Goal: Information Seeking & Learning: Understand process/instructions

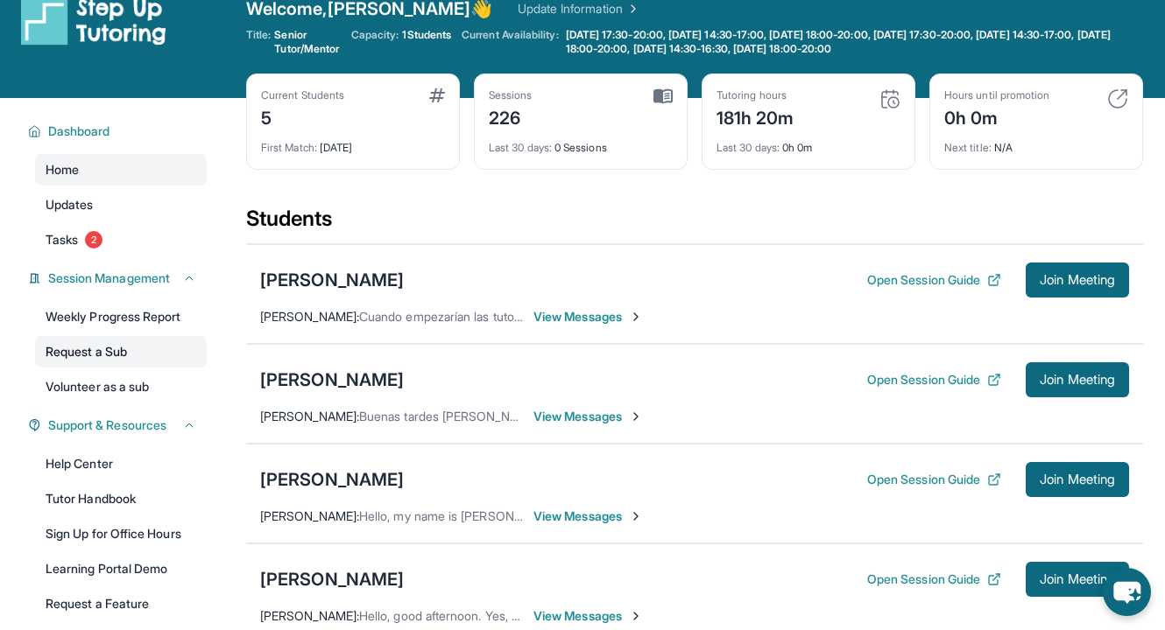
scroll to position [11, 0]
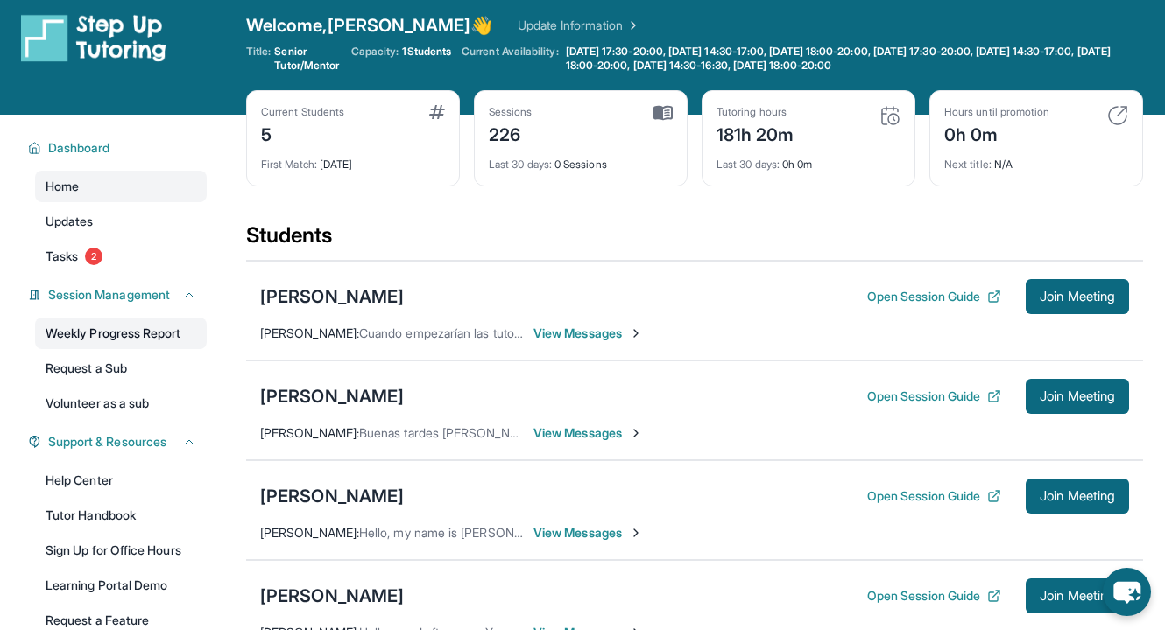
click at [151, 324] on link "Weekly Progress Report" at bounding box center [121, 334] width 172 height 32
click at [78, 250] on span "Tasks" at bounding box center [62, 257] width 32 height 18
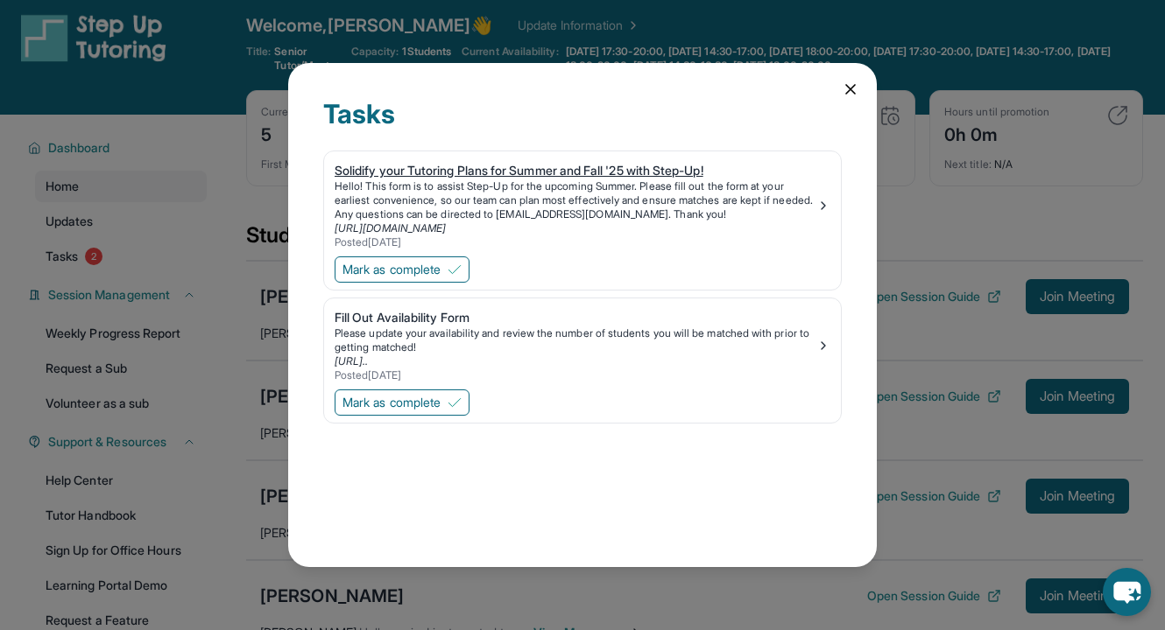
click at [828, 196] on div "Solidify your Tutoring Plans for Summer and Fall '25 with Step-Up! Hello! This …" at bounding box center [583, 206] width 496 height 88
click at [437, 306] on link "Fill Out Availability Form Please update your availability and review the numbe…" at bounding box center [582, 343] width 517 height 88
click at [844, 97] on icon at bounding box center [851, 90] width 18 height 18
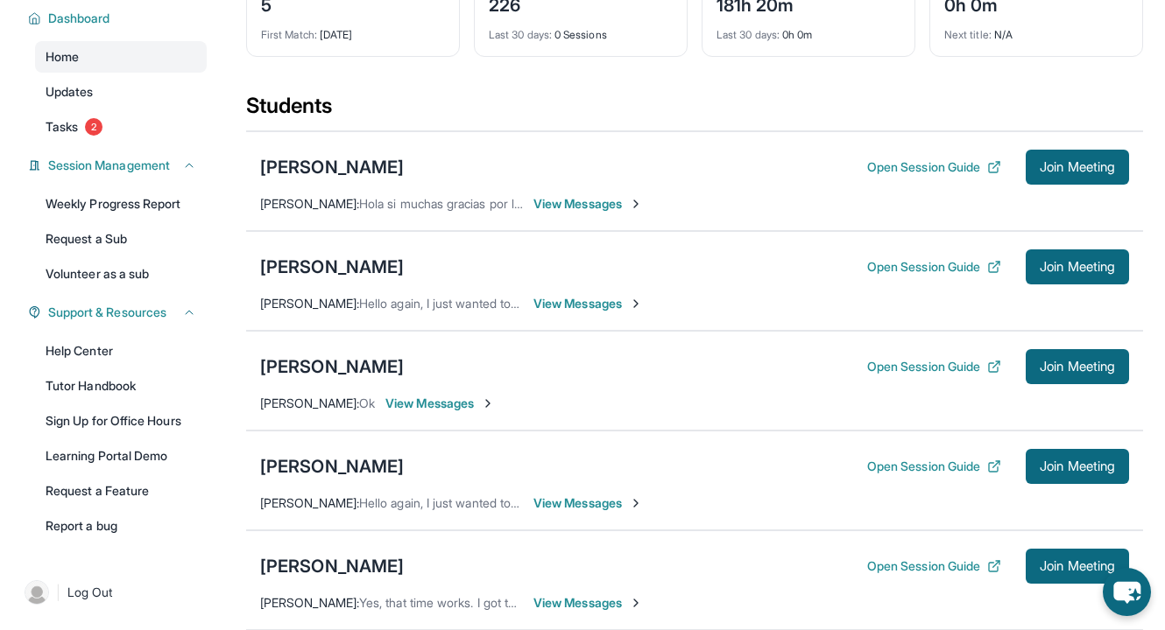
scroll to position [142, 0]
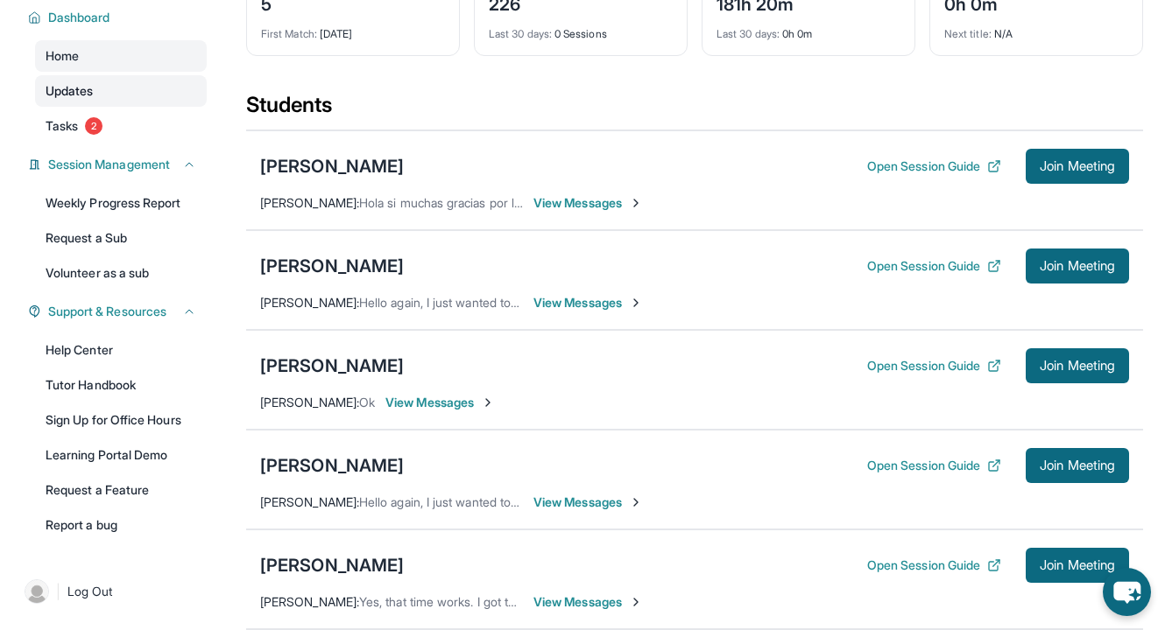
click at [107, 81] on link "Updates" at bounding box center [121, 91] width 172 height 32
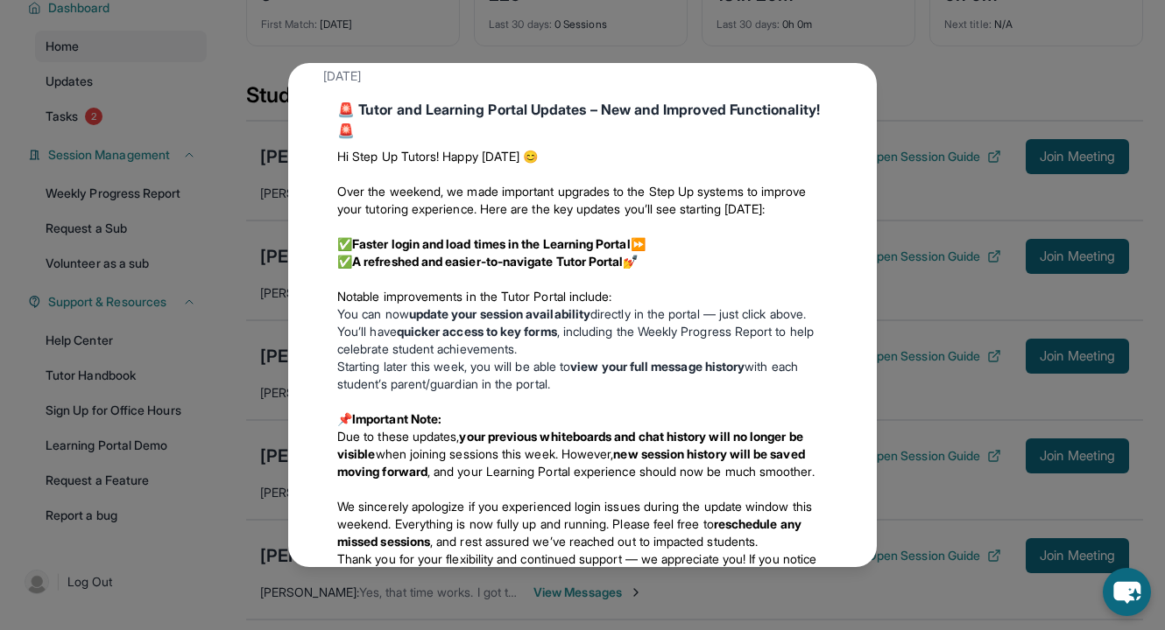
scroll to position [0, 0]
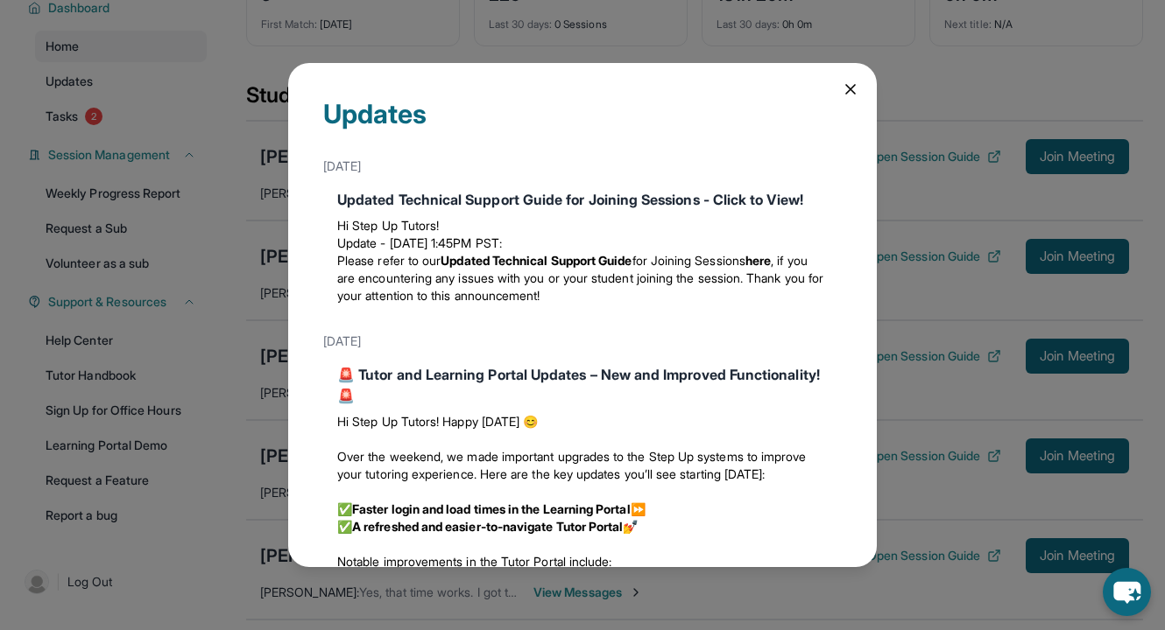
click at [846, 84] on icon at bounding box center [851, 90] width 18 height 18
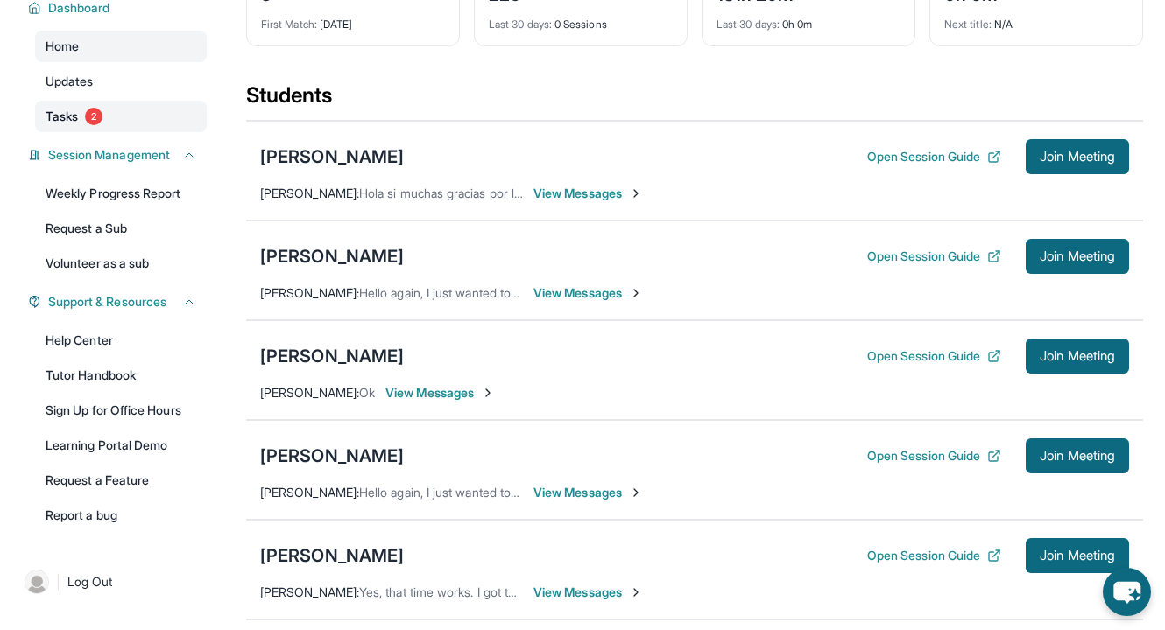
click at [67, 110] on span "Tasks" at bounding box center [62, 117] width 32 height 18
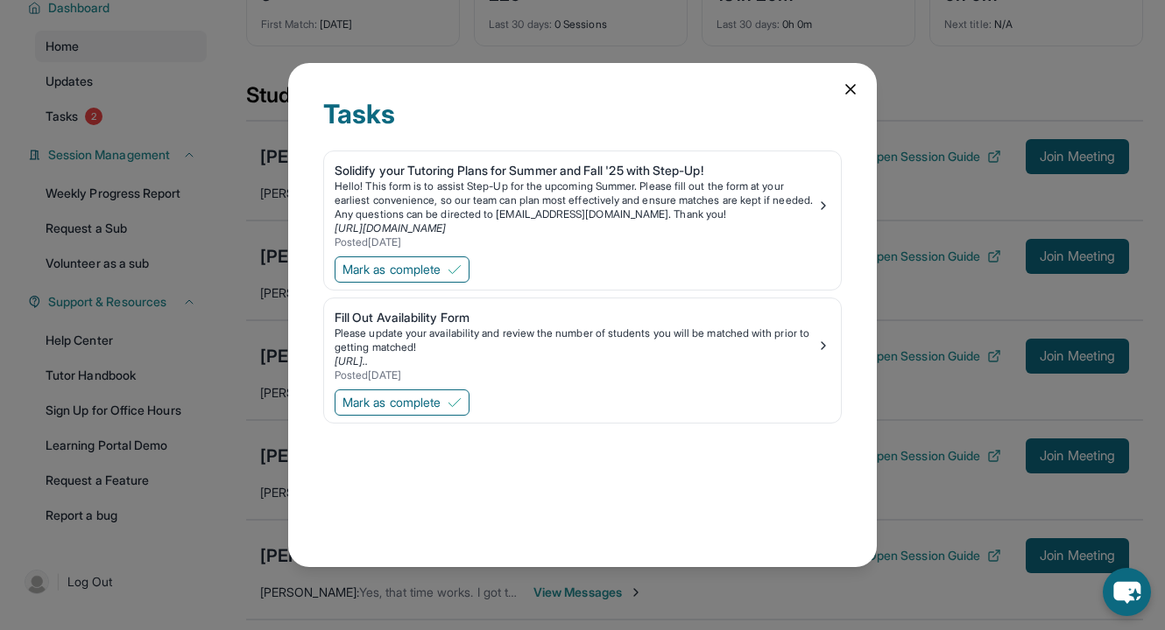
click at [851, 83] on icon at bounding box center [851, 90] width 18 height 18
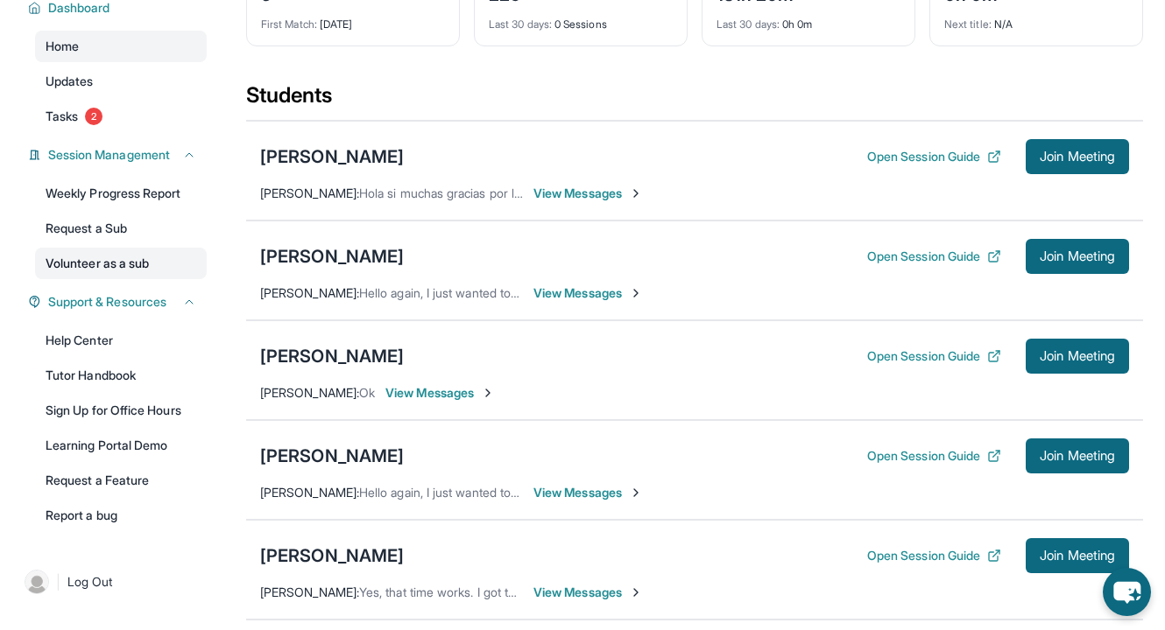
click at [131, 263] on link "Volunteer as a sub" at bounding box center [121, 264] width 172 height 32
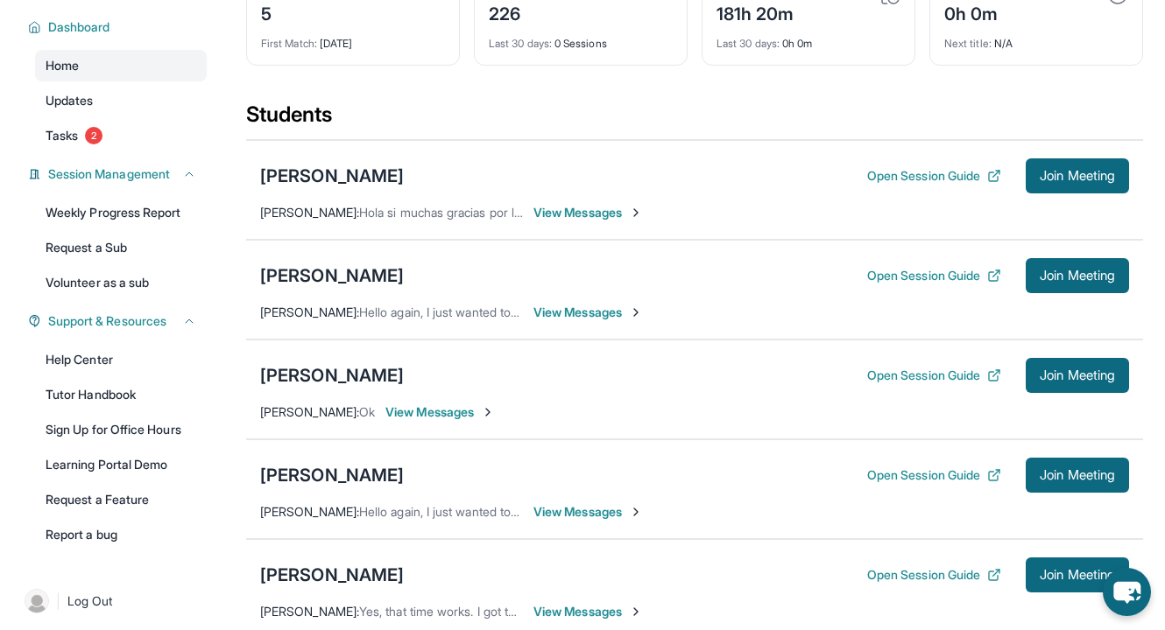
scroll to position [130, 0]
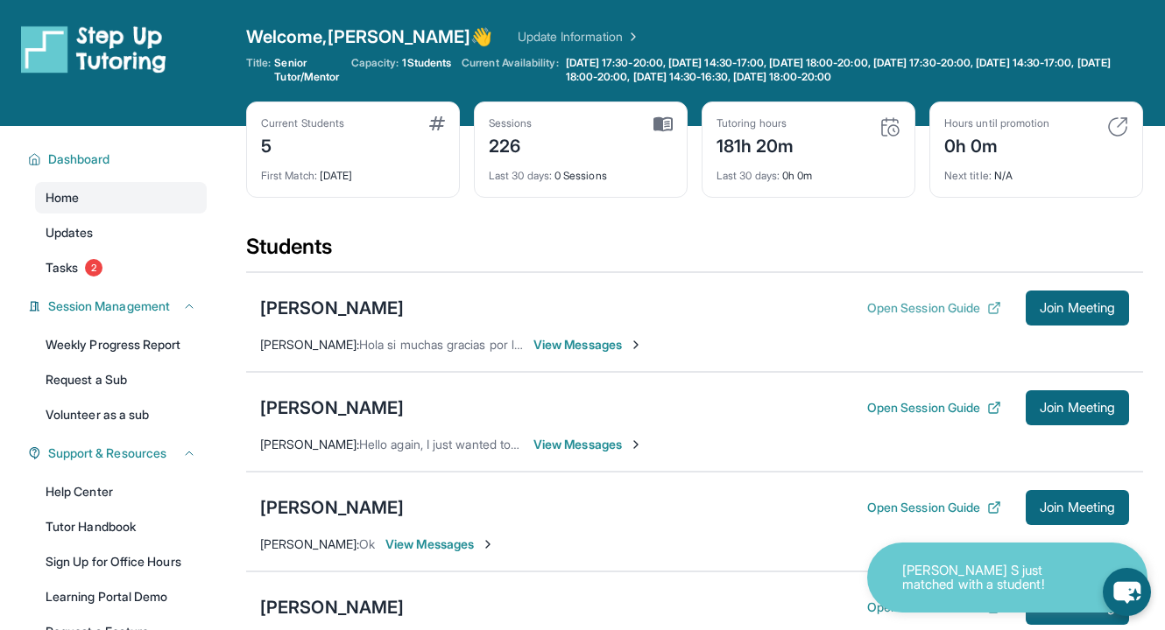
click at [948, 302] on button "Open Session Guide" at bounding box center [934, 308] width 134 height 18
click at [580, 334] on div "[PERSON_NAME] Open Session Guide Join Meeting [PERSON_NAME] : Hola si muchas gr…" at bounding box center [694, 322] width 897 height 100
click at [580, 349] on span "View Messages" at bounding box center [587, 345] width 109 height 18
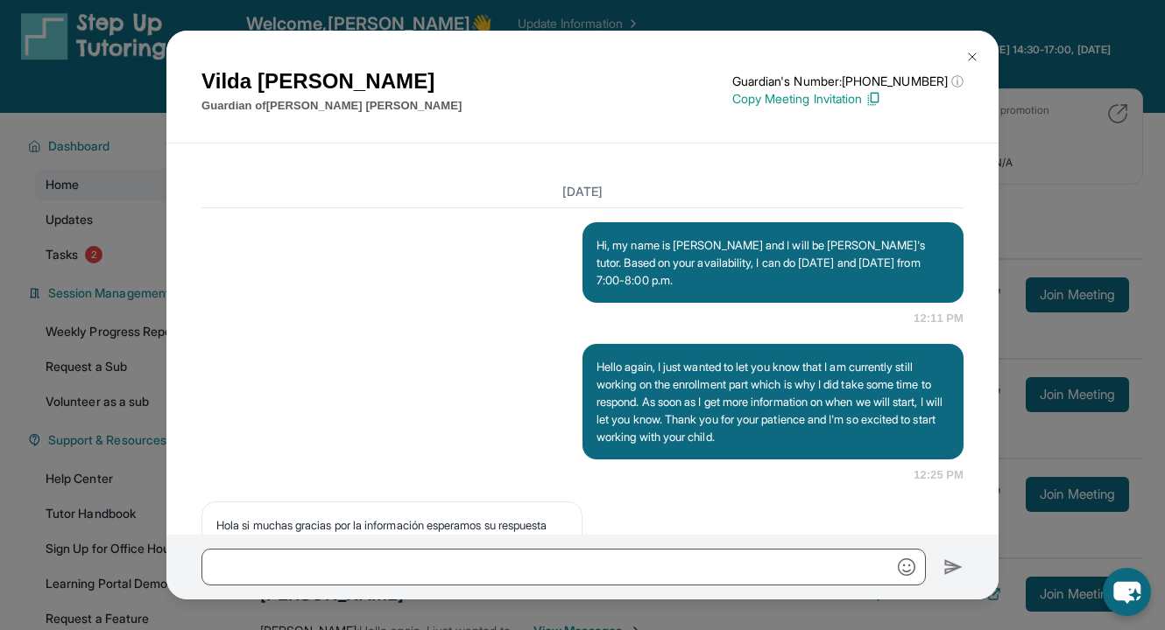
scroll to position [1638, 0]
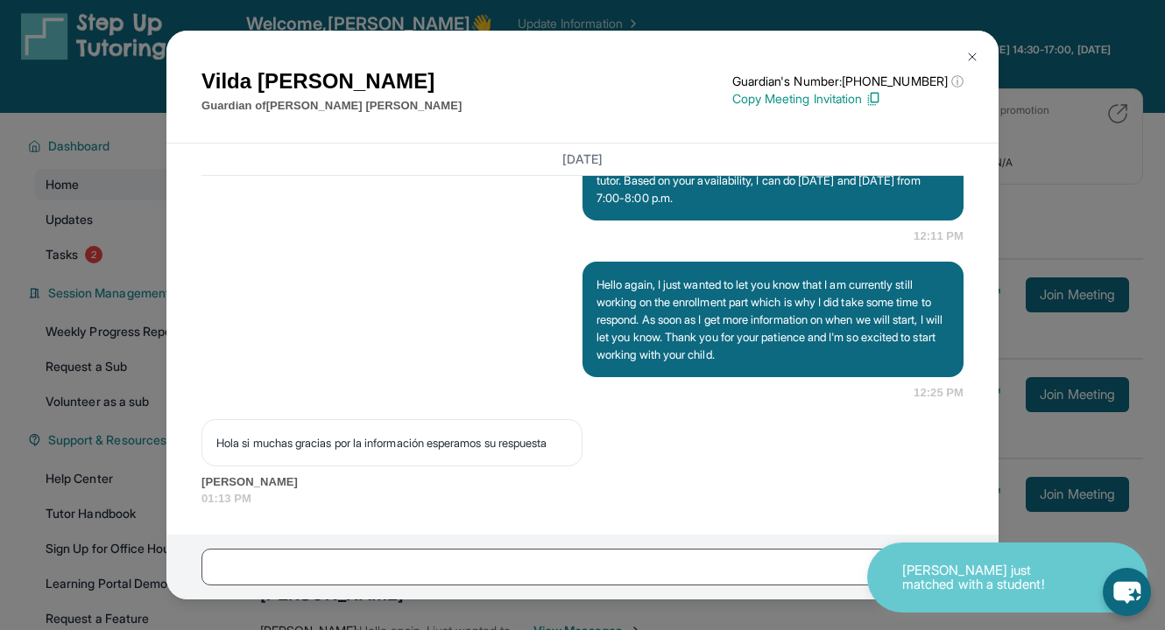
click at [969, 60] on img at bounding box center [972, 57] width 14 height 14
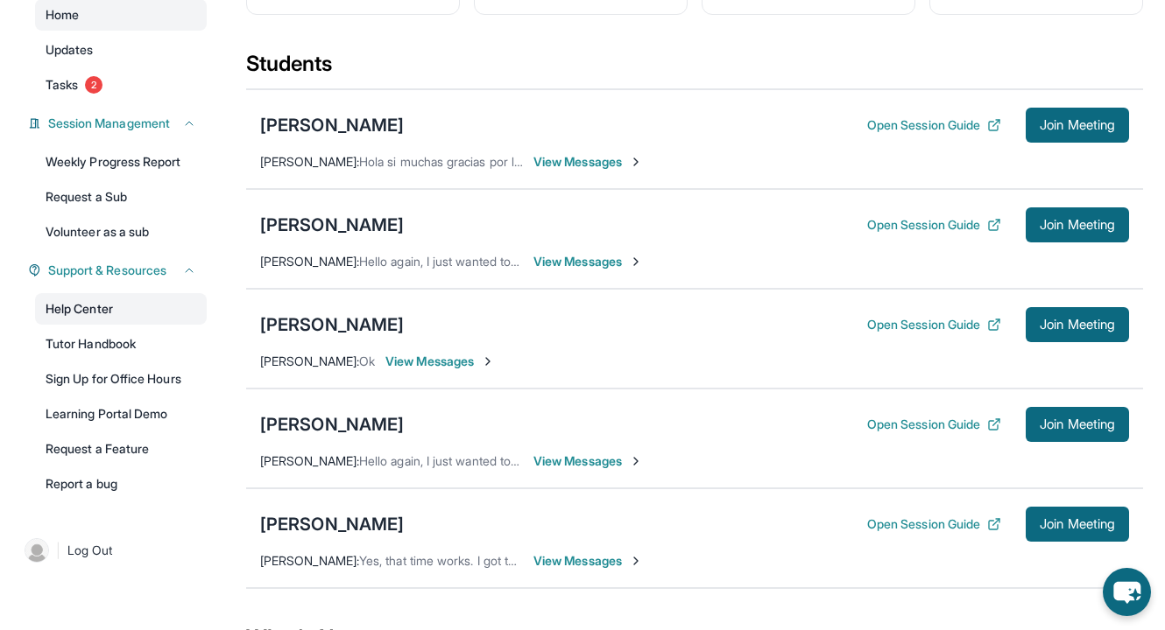
scroll to position [194, 0]
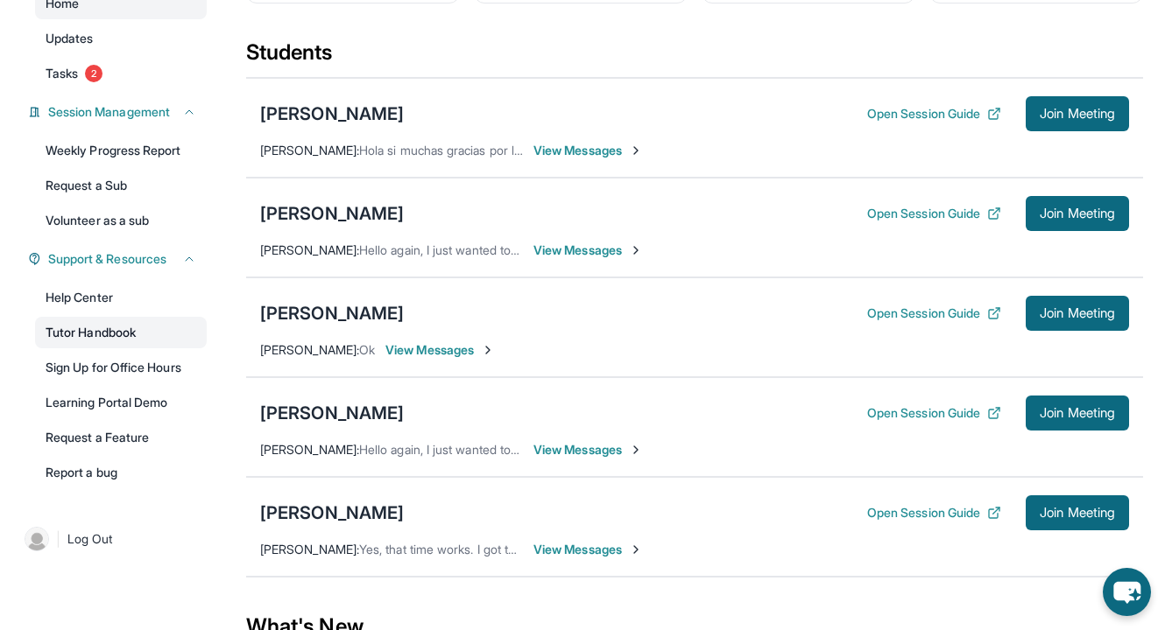
click at [188, 327] on link "Tutor Handbook" at bounding box center [121, 333] width 172 height 32
